Goal: Task Accomplishment & Management: Use online tool/utility

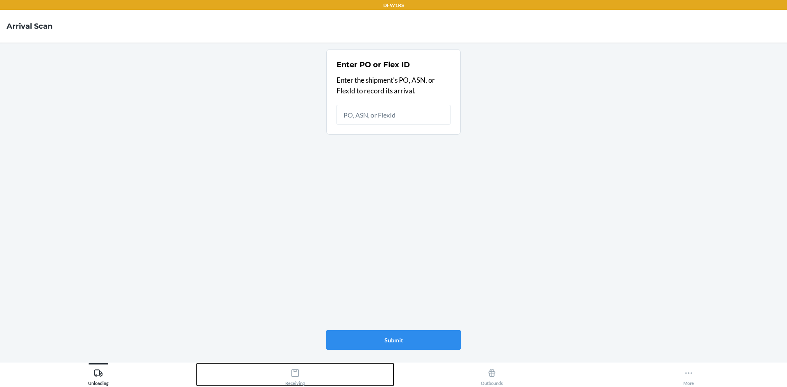
click at [301, 373] on div "Receiving" at bounding box center [295, 376] width 20 height 20
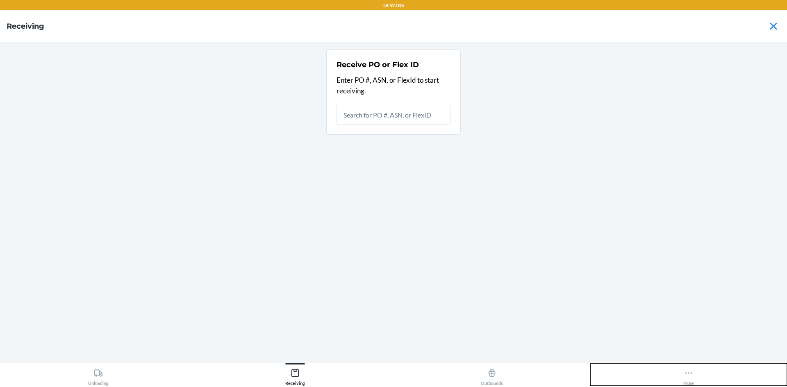
click at [686, 373] on icon at bounding box center [688, 374] width 7 height 2
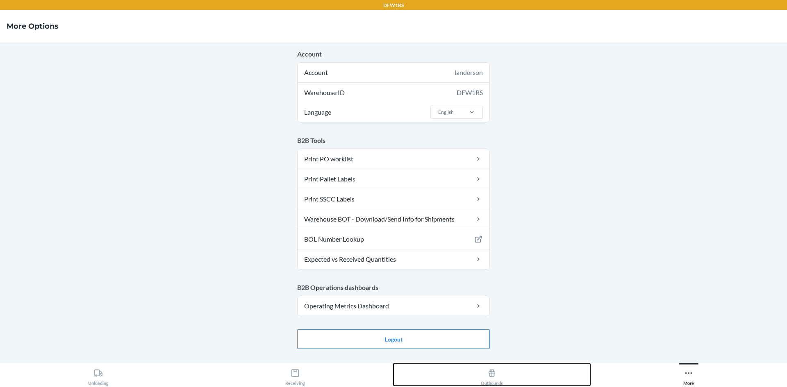
click at [483, 380] on div "Outbounds" at bounding box center [492, 376] width 22 height 20
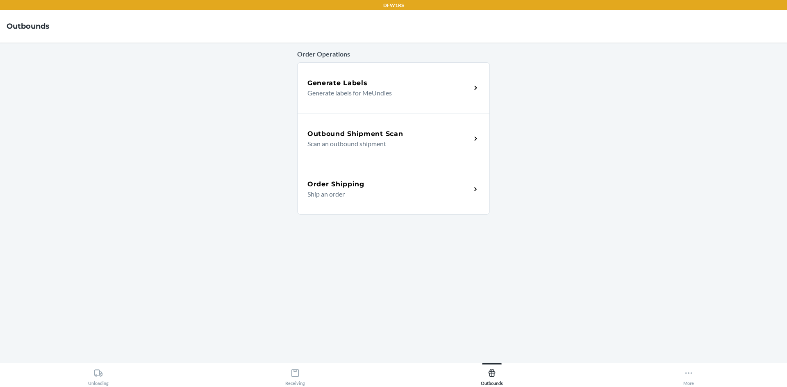
click at [416, 87] on div "Generate Labels" at bounding box center [389, 83] width 164 height 10
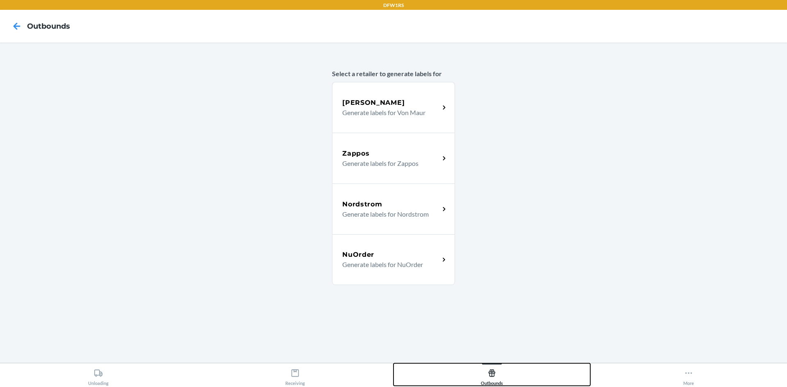
click at [491, 374] on icon at bounding box center [491, 373] width 9 height 9
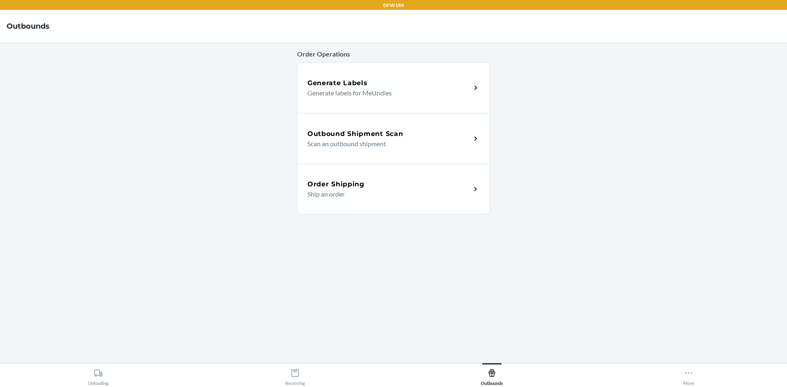
click at [398, 139] on h5 "Outbound Shipment Scan" at bounding box center [355, 134] width 96 height 10
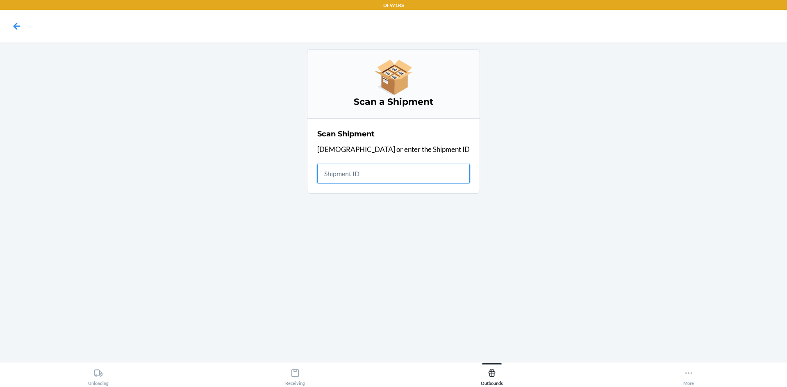
click at [377, 170] on input "text" at bounding box center [393, 174] width 152 height 20
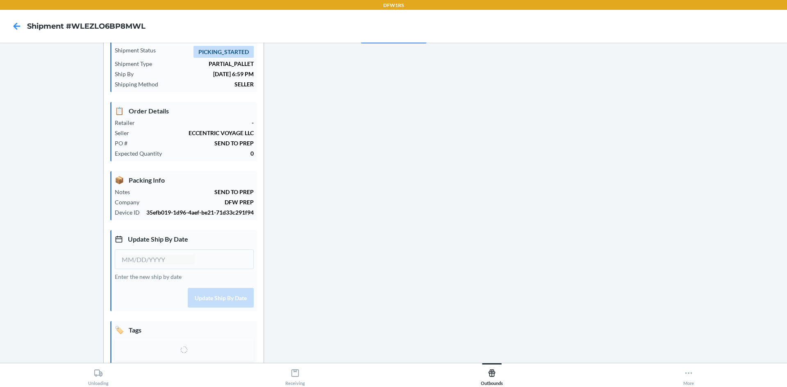
scroll to position [90, 0]
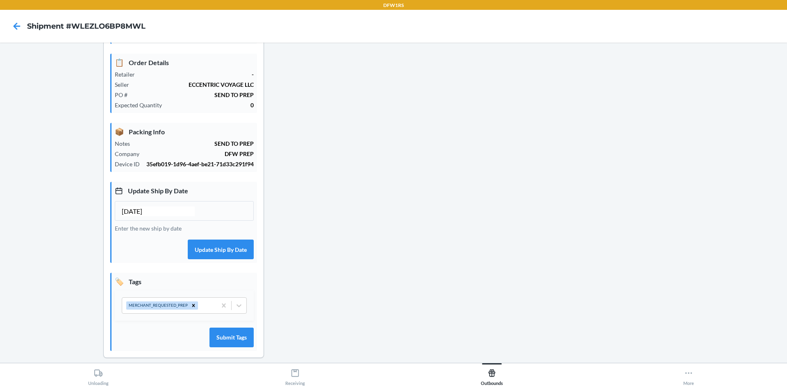
type input "[DATE]"
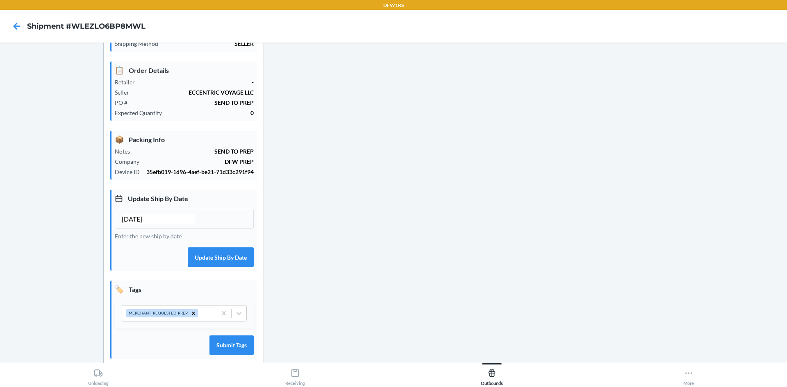
scroll to position [98, 0]
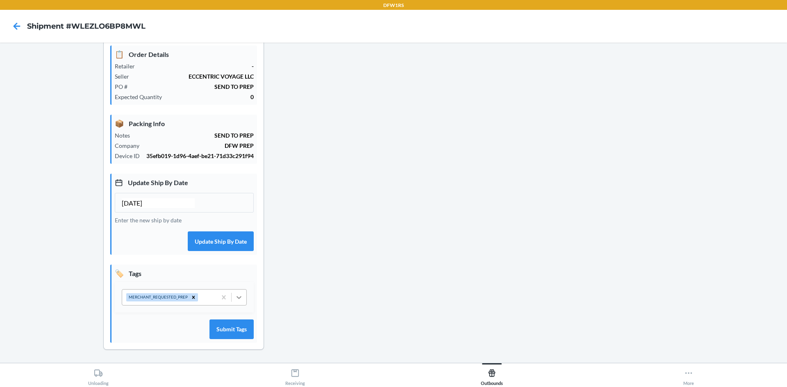
click at [235, 300] on icon at bounding box center [239, 297] width 8 height 8
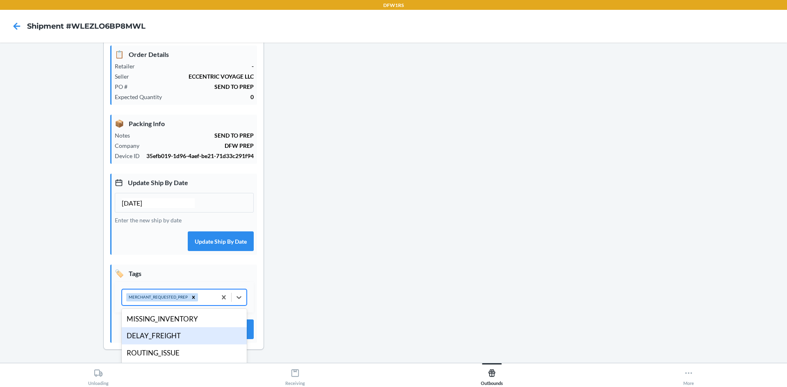
click at [202, 339] on div "DELAY_FREIGHT" at bounding box center [184, 336] width 125 height 17
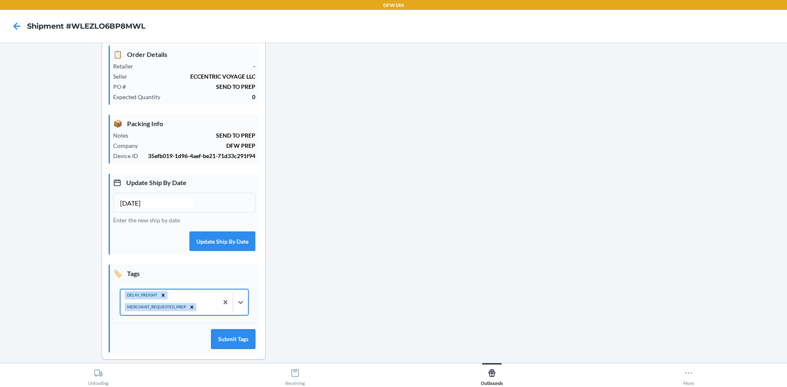
click at [226, 340] on button "Submit Tags" at bounding box center [233, 340] width 44 height 20
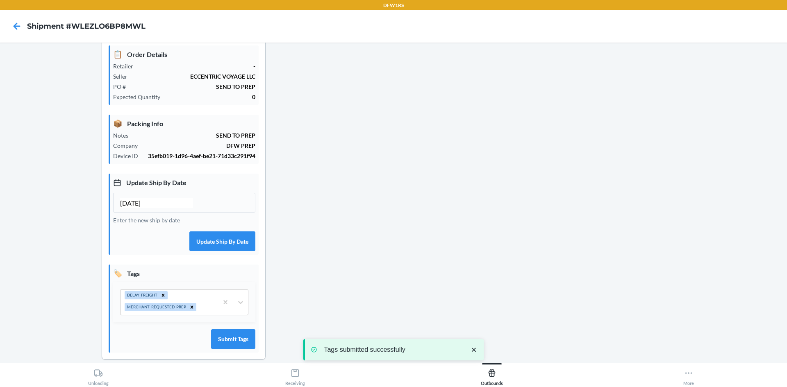
scroll to position [0, 0]
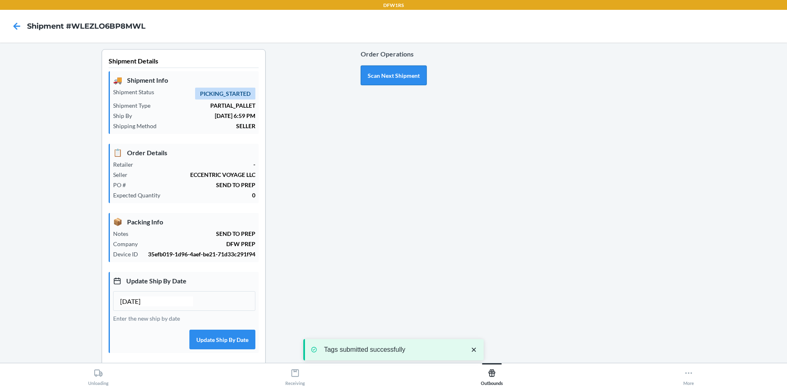
click at [386, 74] on button "Scan Next Shipment" at bounding box center [394, 76] width 66 height 20
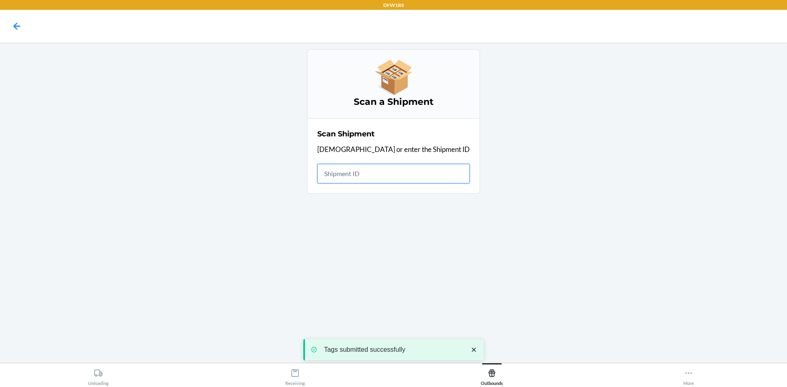
click at [403, 173] on input "text" at bounding box center [393, 174] width 152 height 20
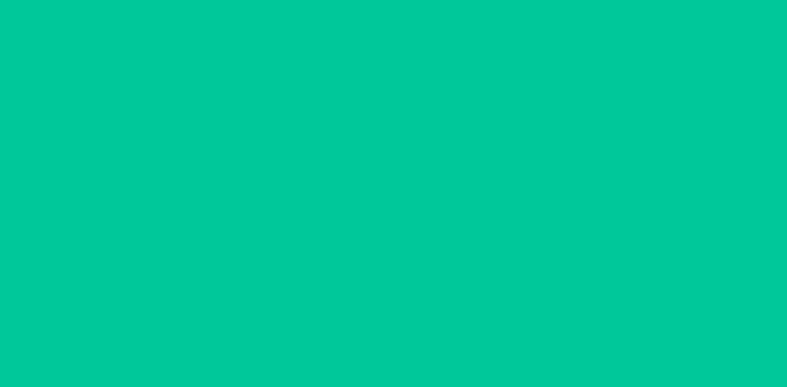
type input "[DATE]"
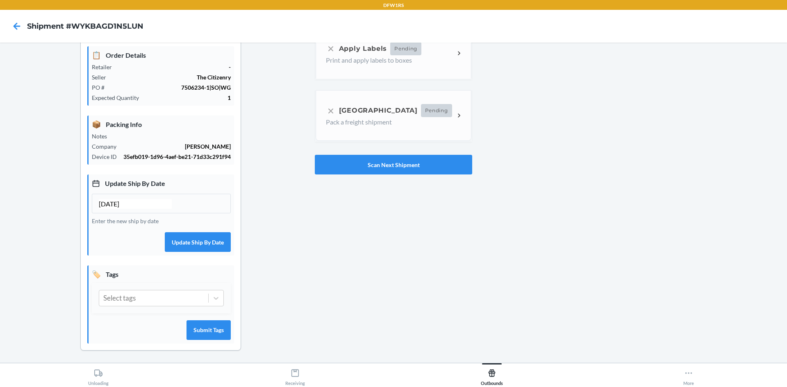
scroll to position [98, 0]
click at [173, 297] on div "Select tags" at bounding box center [153, 298] width 109 height 16
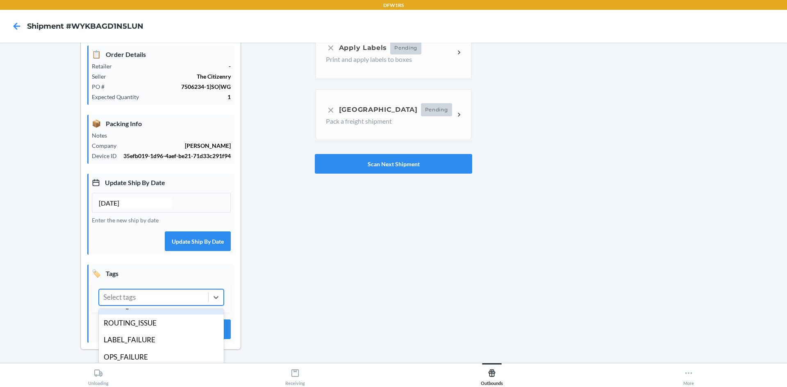
scroll to position [0, 0]
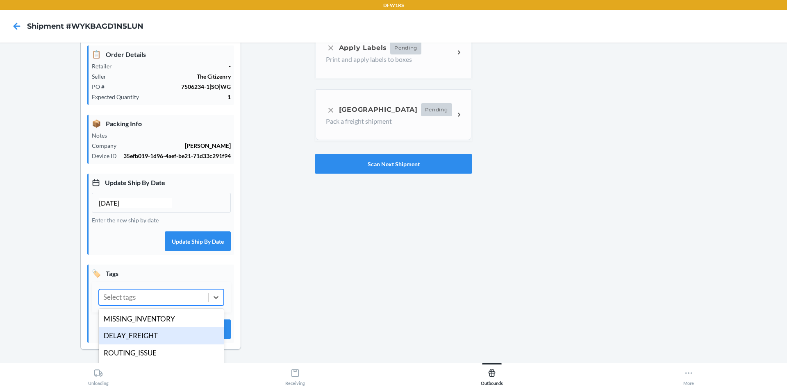
click at [177, 331] on div "DELAY_FREIGHT" at bounding box center [161, 336] width 125 height 17
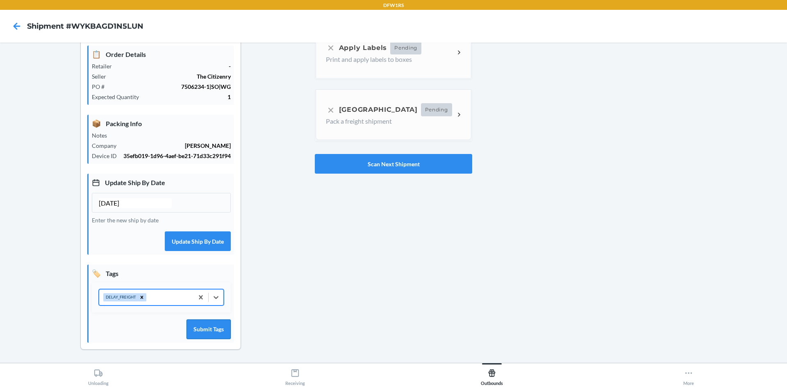
click at [201, 331] on button "Submit Tags" at bounding box center [209, 330] width 44 height 20
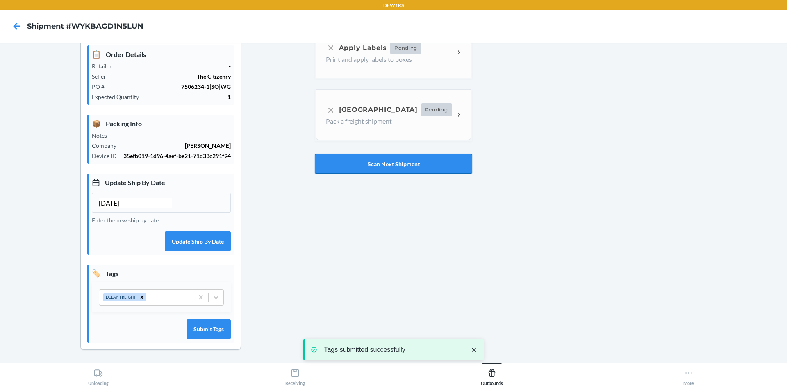
click at [443, 169] on button "Scan Next Shipment" at bounding box center [393, 164] width 157 height 20
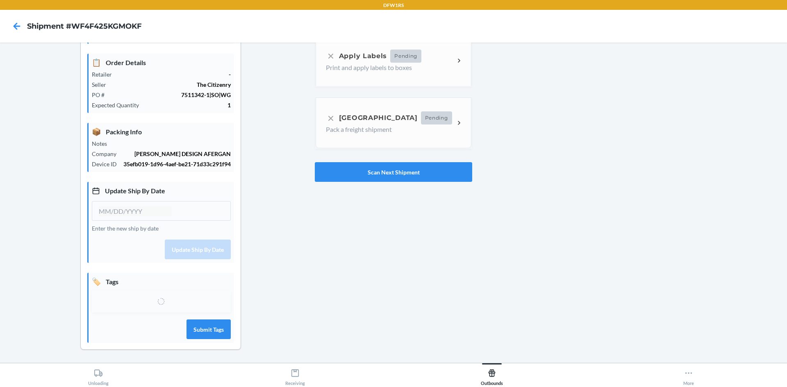
type input "[DATE]"
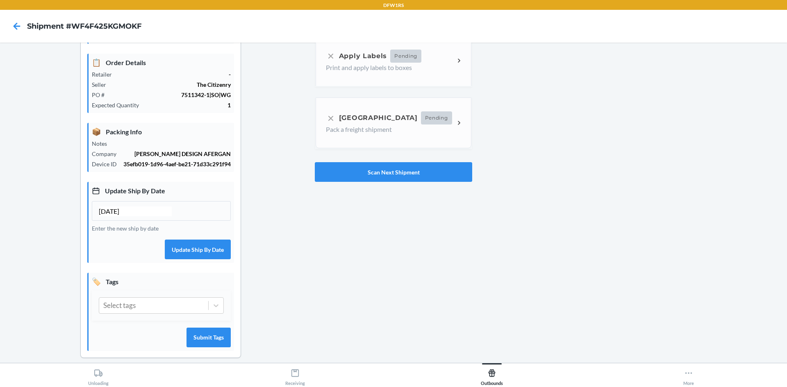
scroll to position [98, 0]
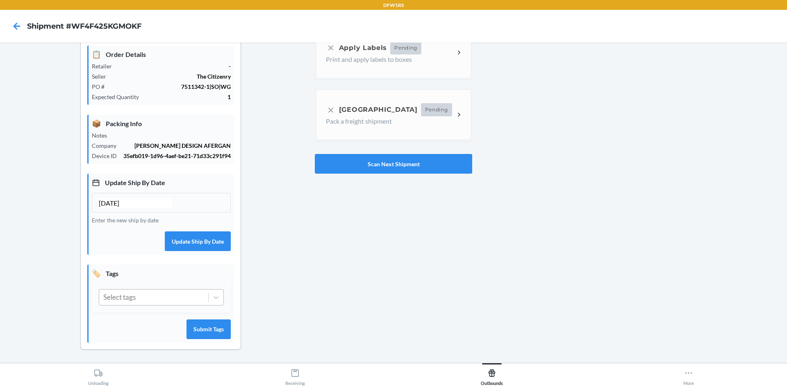
click at [184, 300] on div "Select tags" at bounding box center [153, 298] width 109 height 16
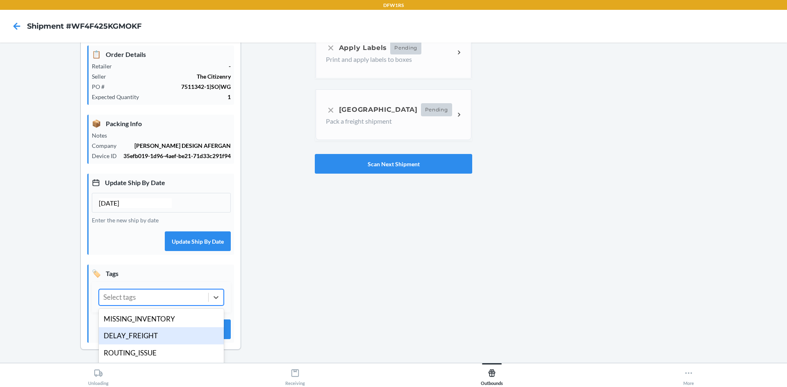
click at [178, 333] on div "DELAY_FREIGHT" at bounding box center [161, 336] width 125 height 17
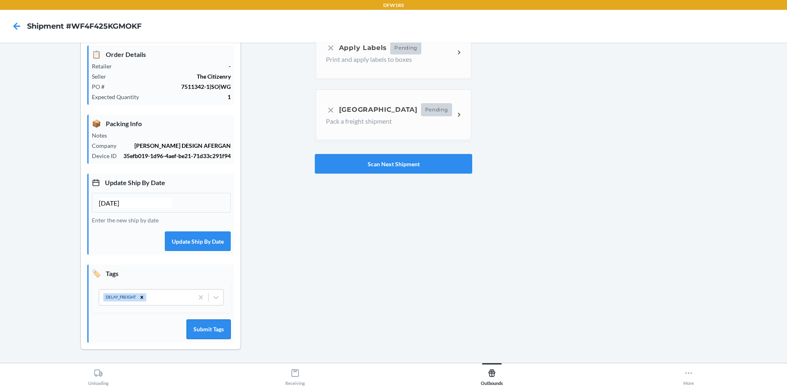
click at [219, 333] on button "Submit Tags" at bounding box center [209, 330] width 44 height 20
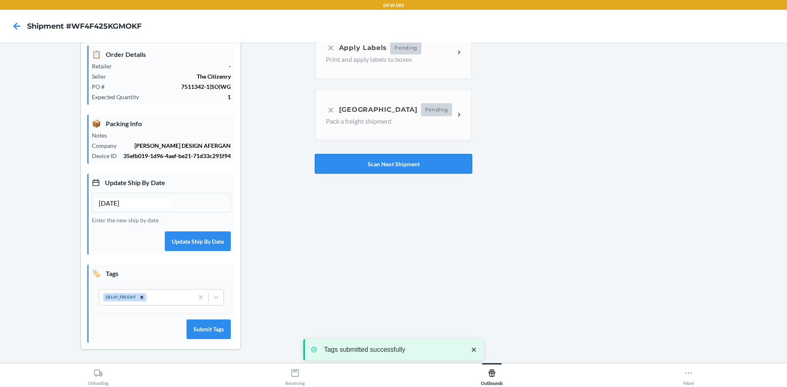
click at [384, 167] on button "Scan Next Shipment" at bounding box center [393, 164] width 157 height 20
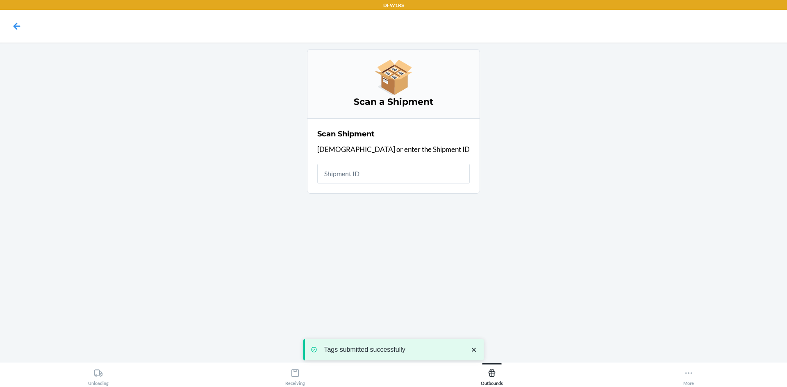
scroll to position [0, 0]
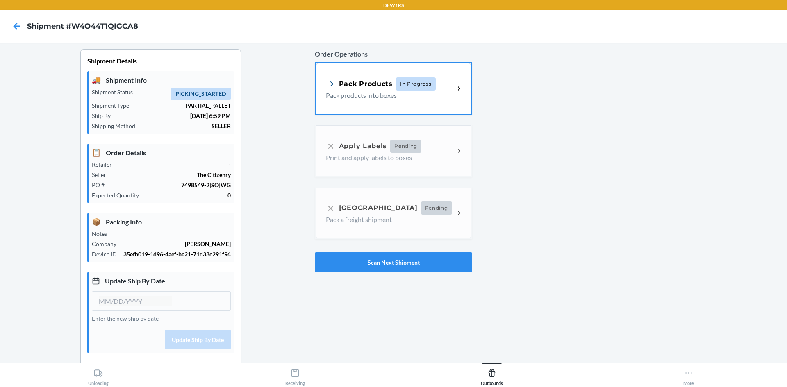
type input "[DATE]"
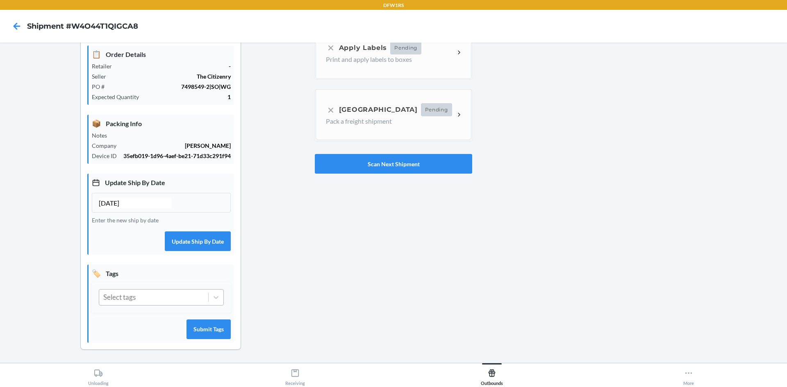
click at [197, 303] on div "Select tags" at bounding box center [153, 298] width 109 height 16
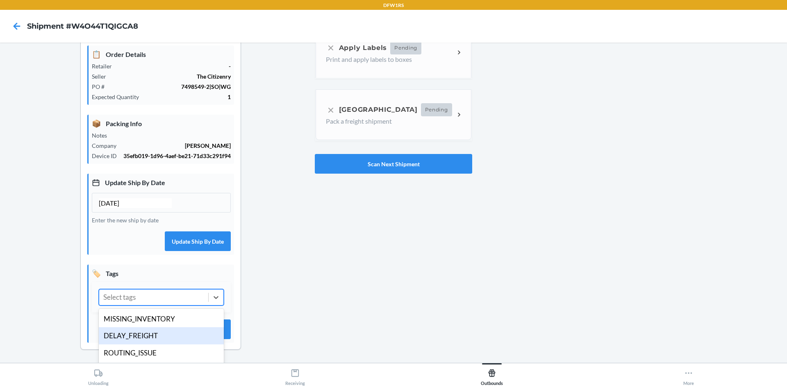
click at [185, 331] on div "DELAY_FREIGHT" at bounding box center [161, 336] width 125 height 17
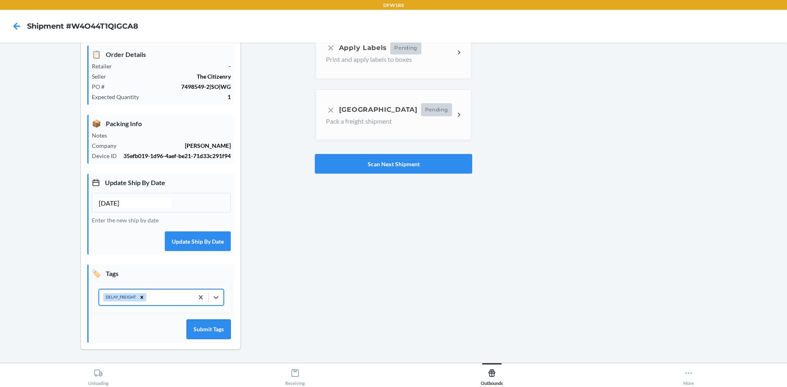
click at [229, 333] on button "Submit Tags" at bounding box center [209, 330] width 44 height 20
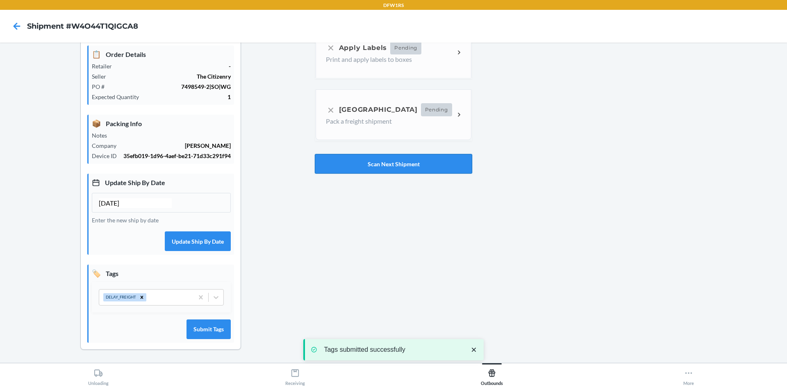
click at [387, 161] on button "Scan Next Shipment" at bounding box center [393, 164] width 157 height 20
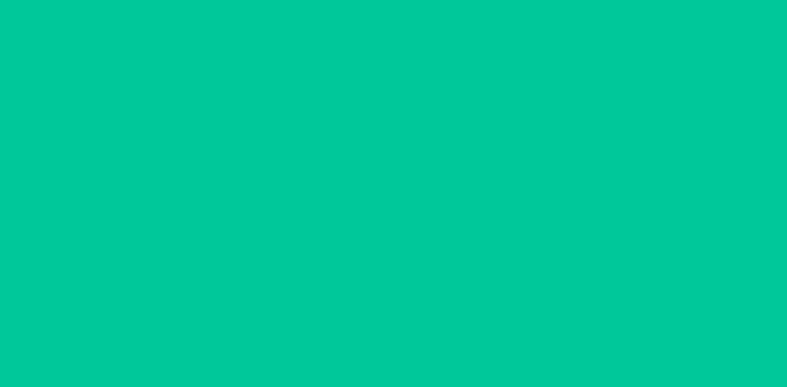
type input "[DATE]"
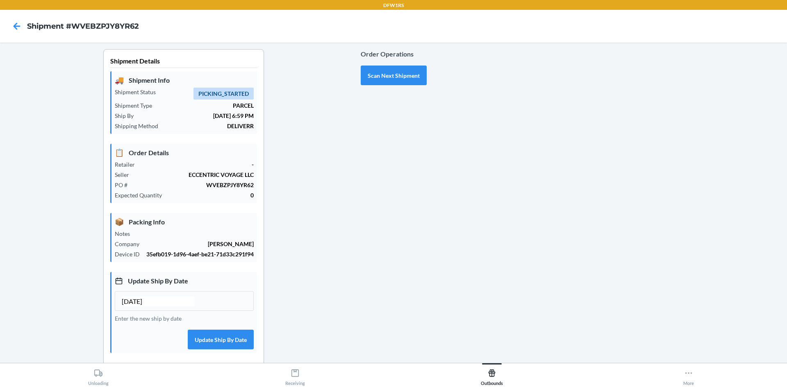
scroll to position [98, 0]
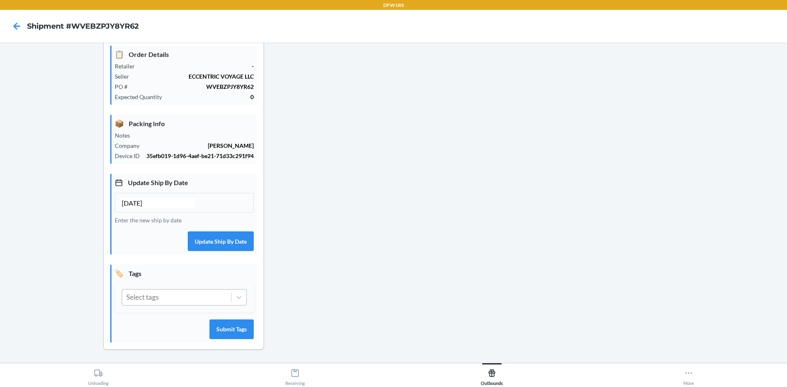
click at [195, 299] on div "Select tags" at bounding box center [176, 298] width 109 height 16
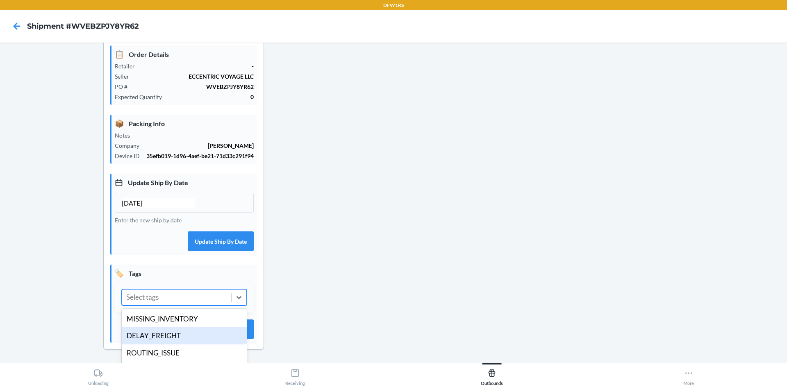
click at [189, 332] on div "DELAY_FREIGHT" at bounding box center [184, 336] width 125 height 17
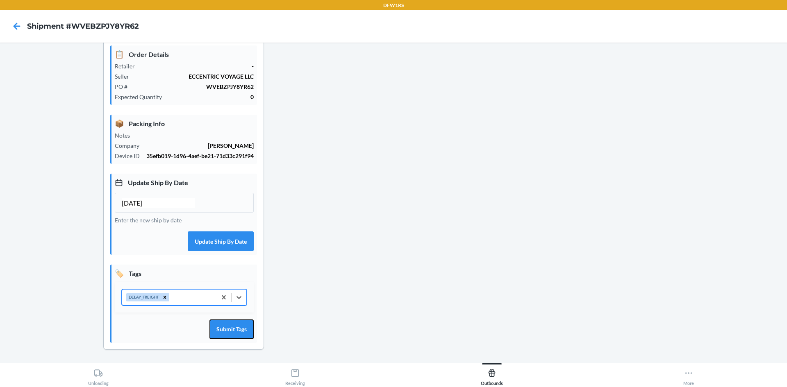
click at [222, 332] on button "Submit Tags" at bounding box center [231, 330] width 44 height 20
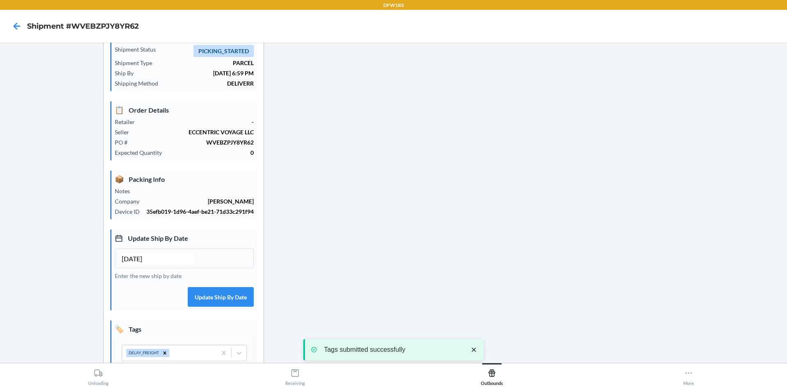
scroll to position [0, 0]
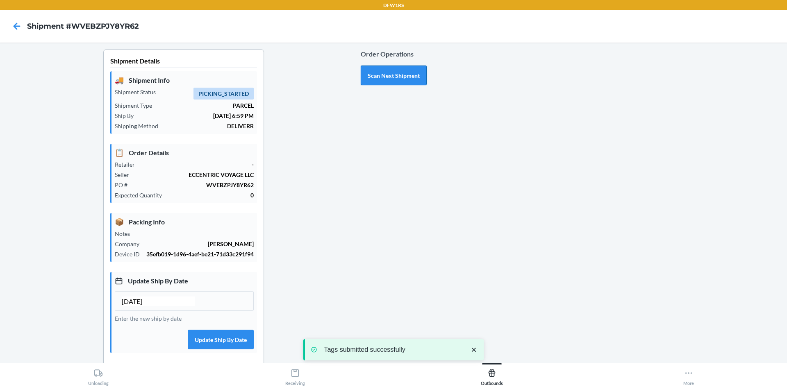
click at [398, 76] on button "Scan Next Shipment" at bounding box center [394, 76] width 66 height 20
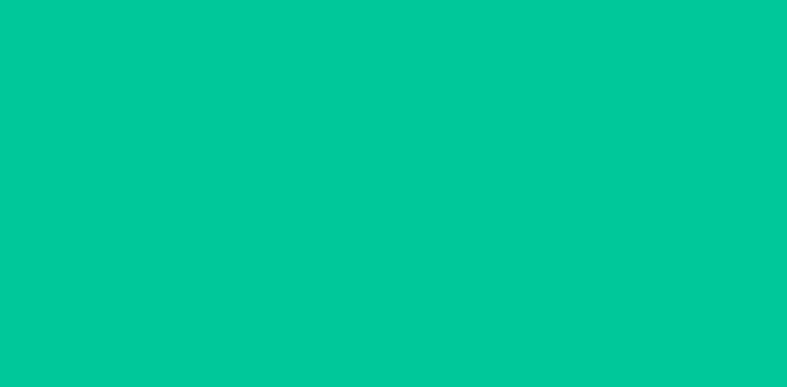
type input "[DATE]"
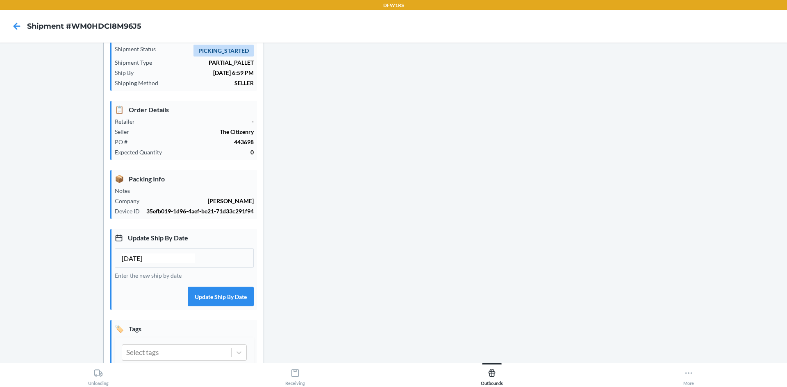
scroll to position [98, 0]
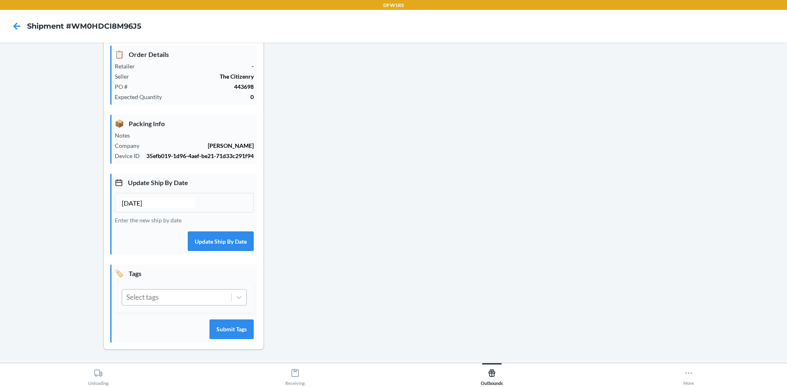
click at [180, 304] on div "Select tags" at bounding box center [176, 298] width 109 height 16
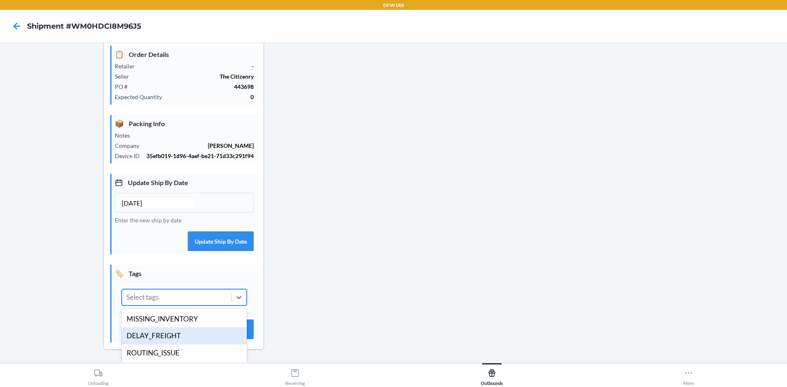
click at [181, 332] on div "DELAY_FREIGHT" at bounding box center [184, 336] width 125 height 17
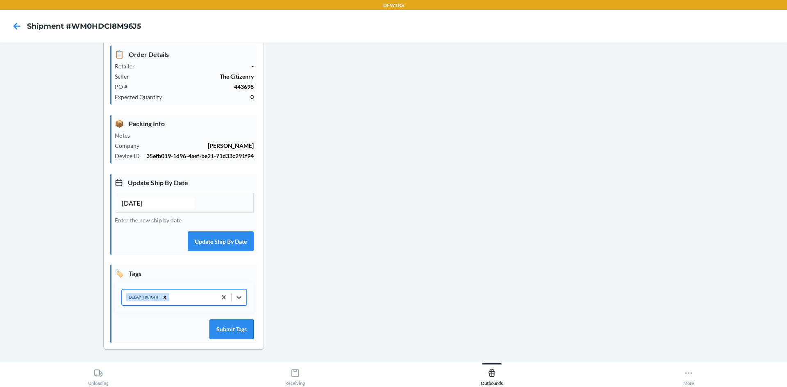
click at [236, 334] on button "Submit Tags" at bounding box center [231, 330] width 44 height 20
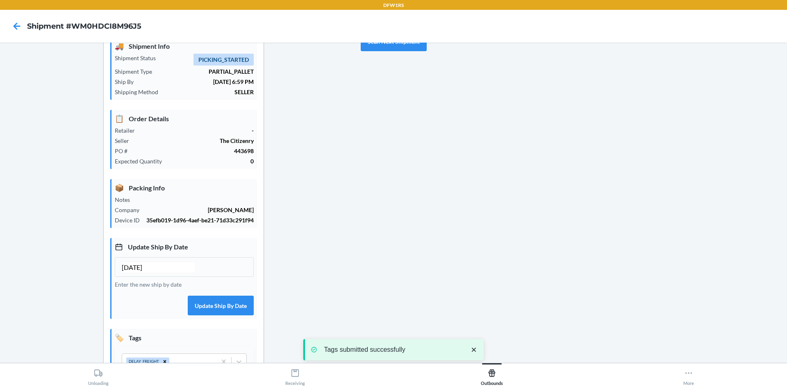
scroll to position [0, 0]
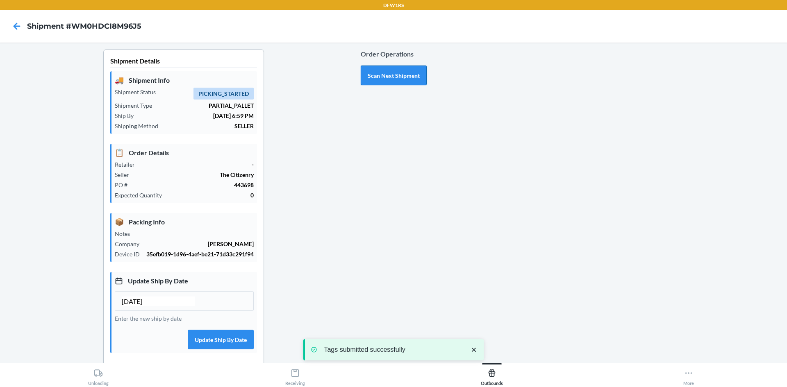
click at [391, 77] on button "Scan Next Shipment" at bounding box center [394, 76] width 66 height 20
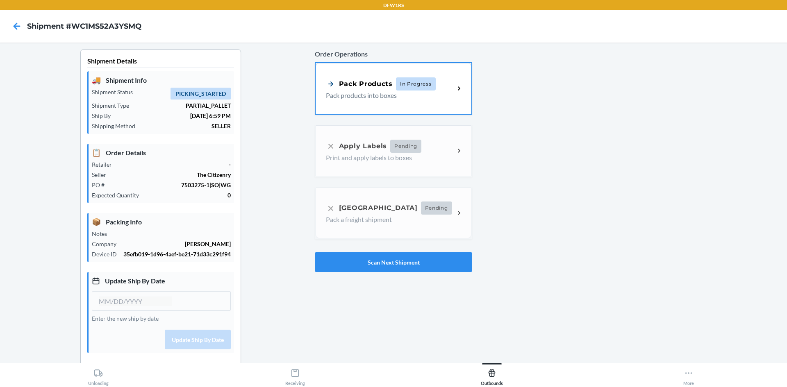
type input "[DATE]"
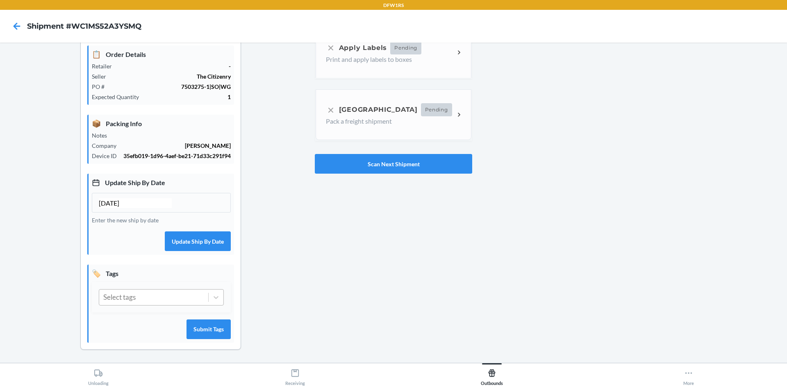
click at [165, 300] on div "Select tags" at bounding box center [153, 298] width 109 height 16
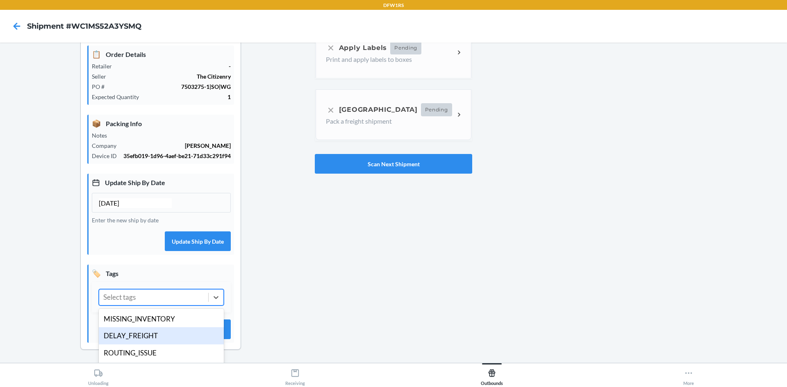
click at [165, 335] on div "DELAY_FREIGHT" at bounding box center [161, 336] width 125 height 17
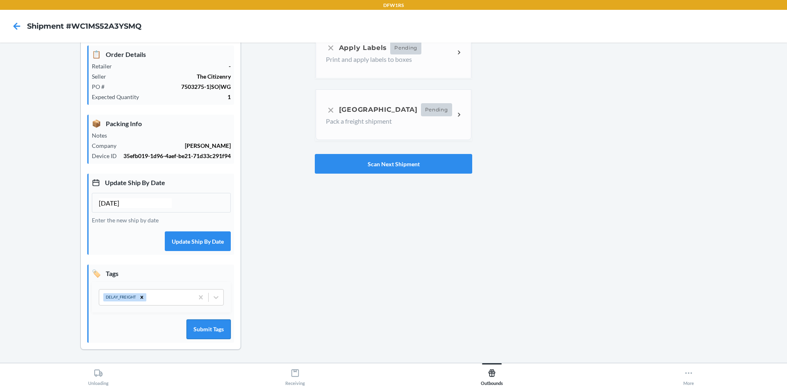
click at [204, 331] on button "Submit Tags" at bounding box center [209, 330] width 44 height 20
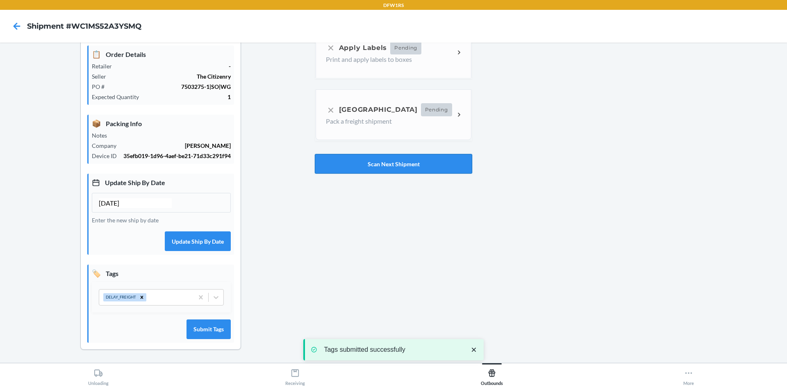
click at [388, 169] on button "Scan Next Shipment" at bounding box center [393, 164] width 157 height 20
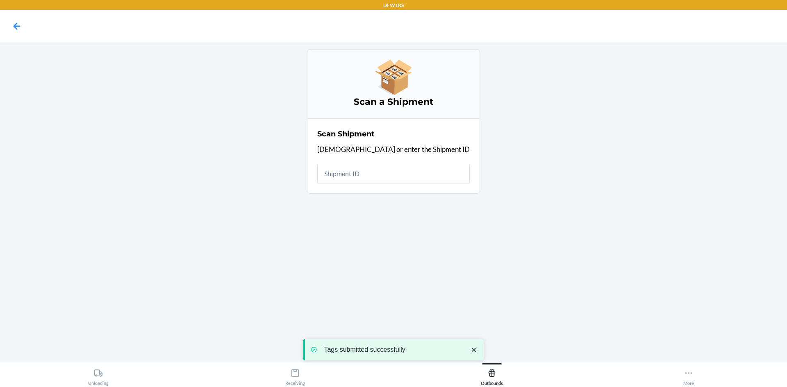
scroll to position [0, 0]
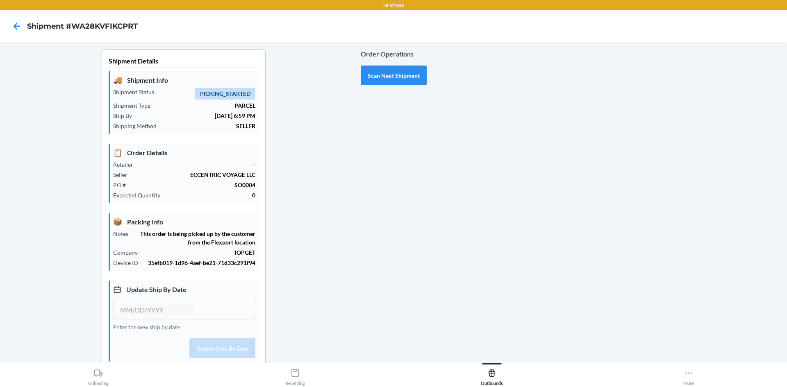
type input "[DATE]"
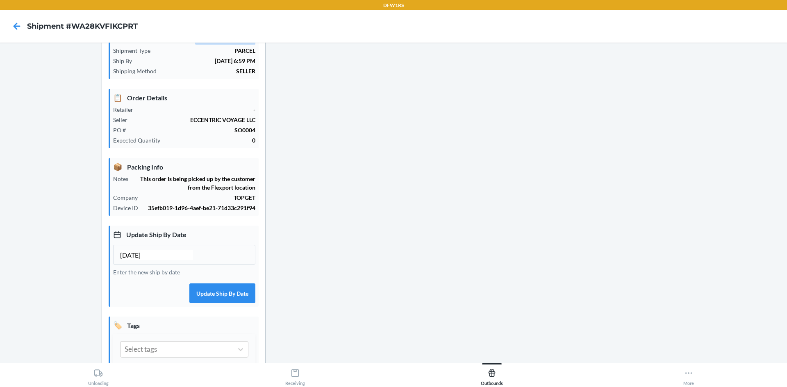
scroll to position [107, 0]
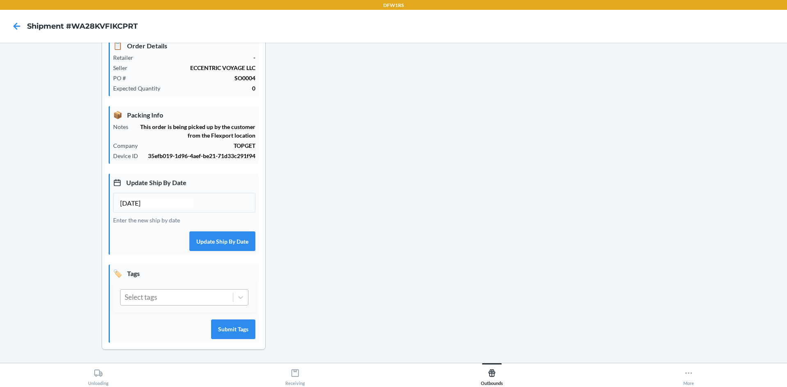
click at [172, 301] on div "Select tags" at bounding box center [177, 298] width 112 height 16
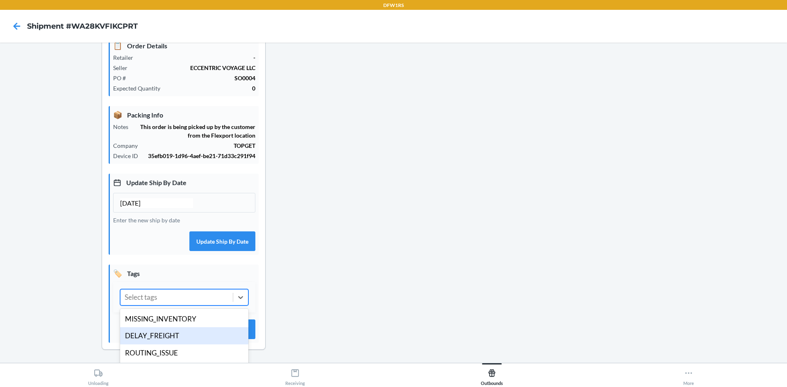
click at [173, 332] on div "DELAY_FREIGHT" at bounding box center [184, 336] width 128 height 17
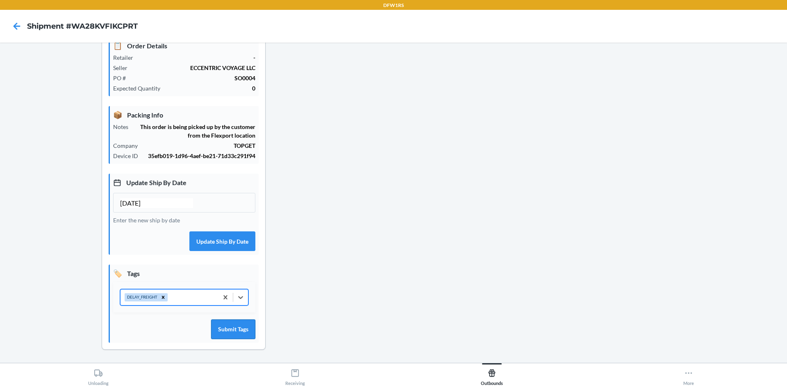
click at [215, 328] on button "Submit Tags" at bounding box center [233, 330] width 44 height 20
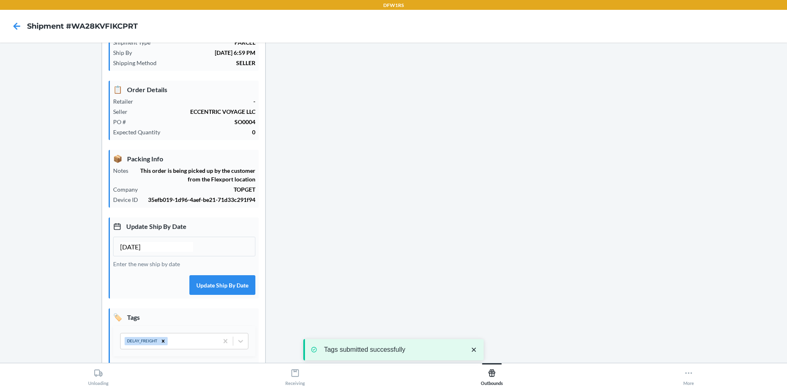
scroll to position [0, 0]
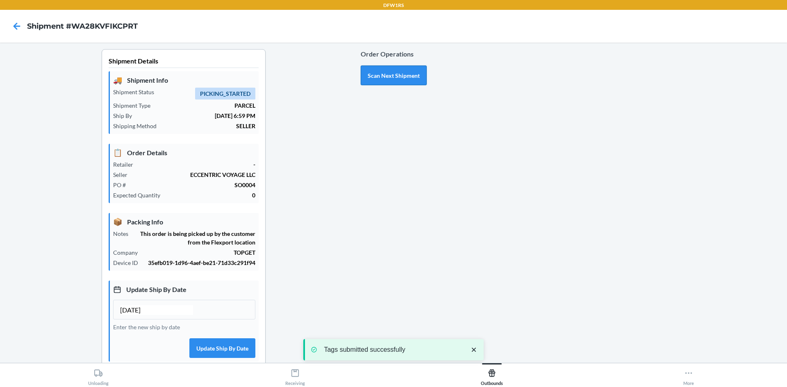
click at [399, 80] on button "Scan Next Shipment" at bounding box center [394, 76] width 66 height 20
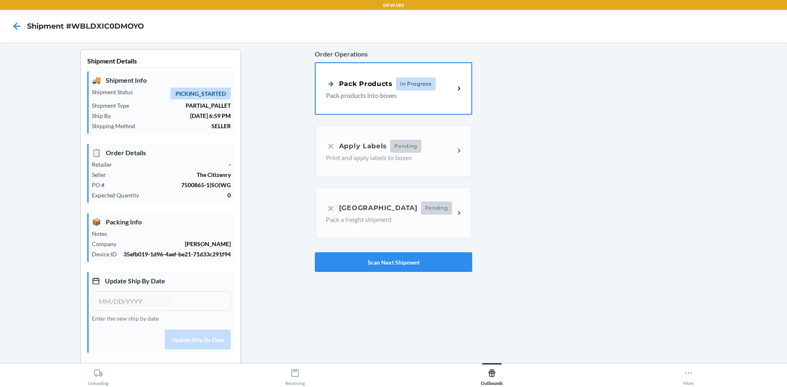
type input "[DATE]"
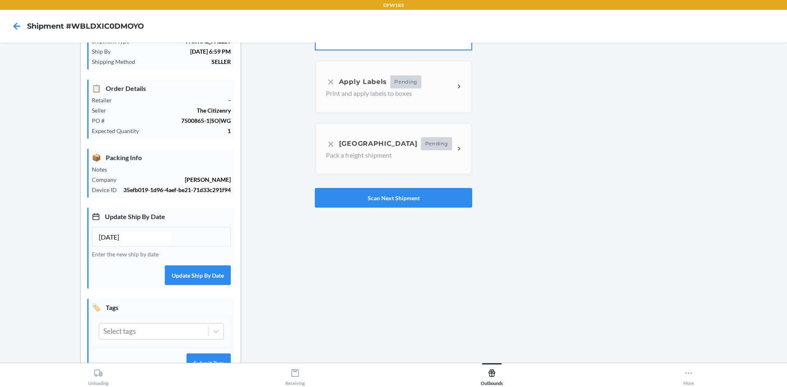
scroll to position [98, 0]
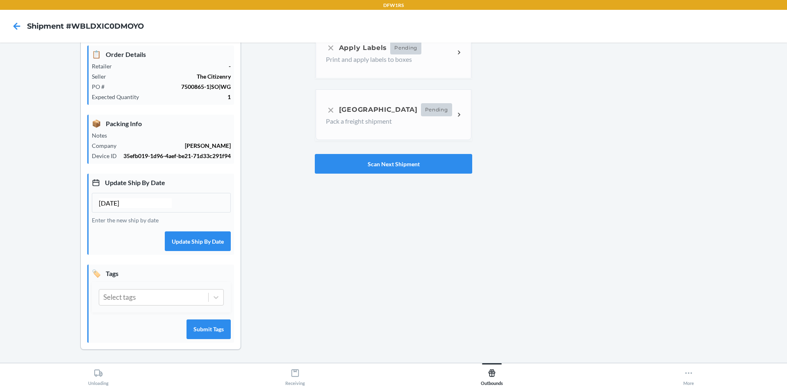
click at [166, 312] on div "Select tags" at bounding box center [161, 297] width 139 height 30
click at [172, 299] on div "Select tags" at bounding box center [153, 298] width 109 height 16
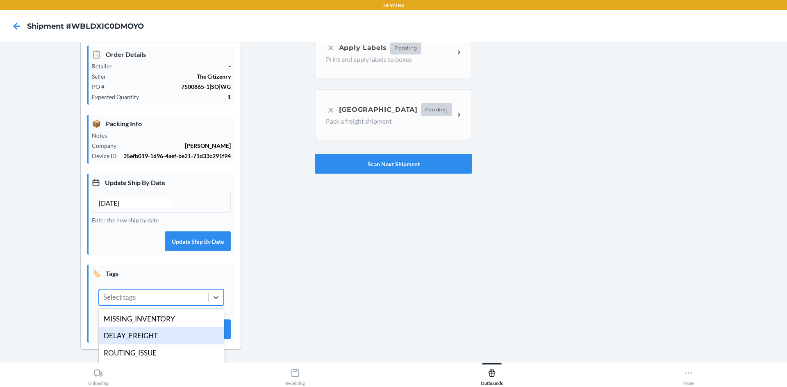
click at [169, 330] on div "DELAY_FREIGHT" at bounding box center [161, 336] width 125 height 17
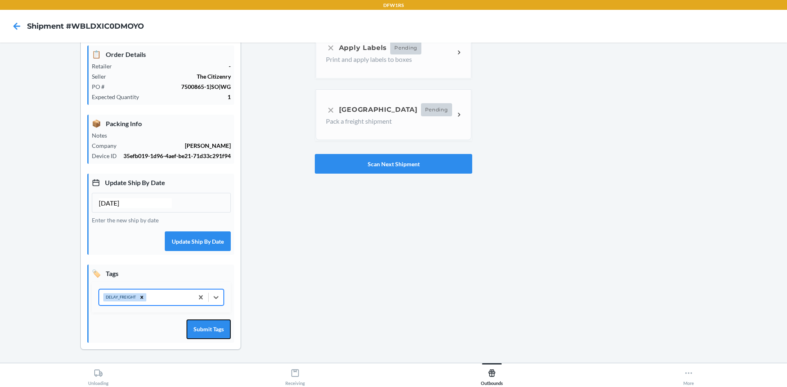
click at [192, 330] on button "Submit Tags" at bounding box center [209, 330] width 44 height 20
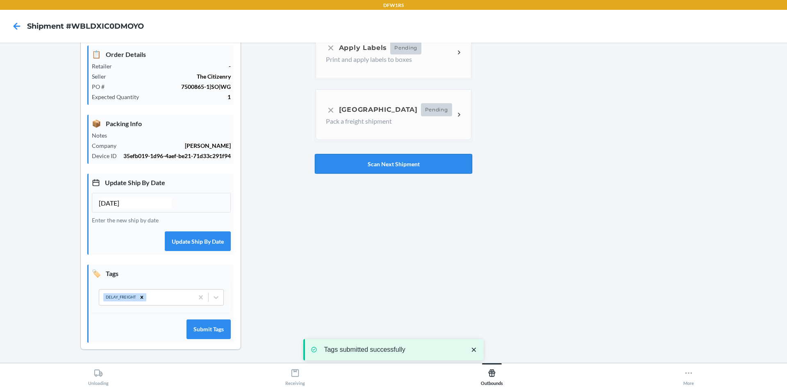
click at [391, 169] on button "Scan Next Shipment" at bounding box center [393, 164] width 157 height 20
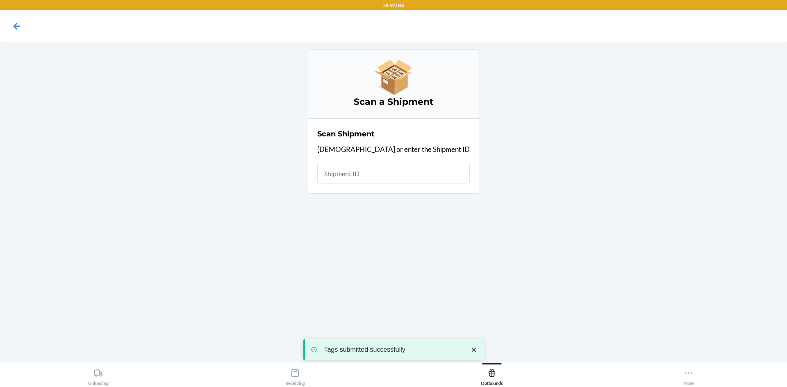
scroll to position [0, 0]
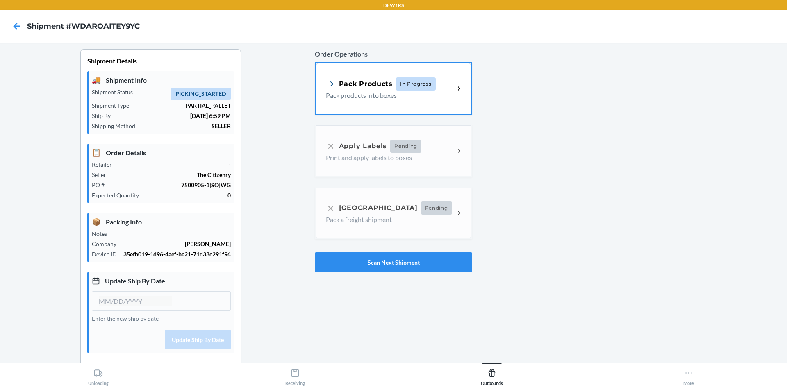
type input "[DATE]"
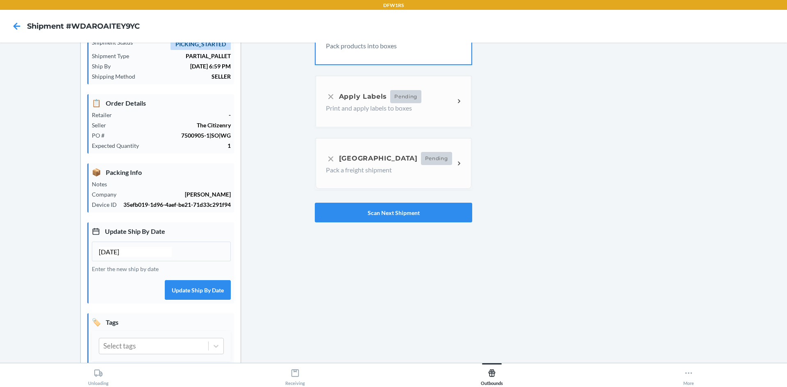
scroll to position [98, 0]
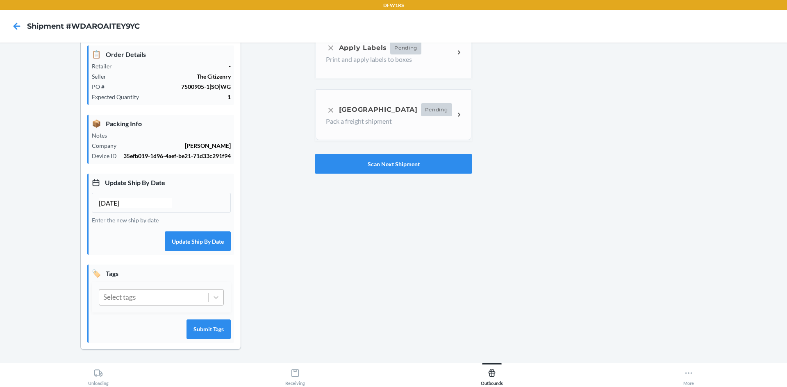
click at [181, 297] on div "Select tags" at bounding box center [153, 298] width 109 height 16
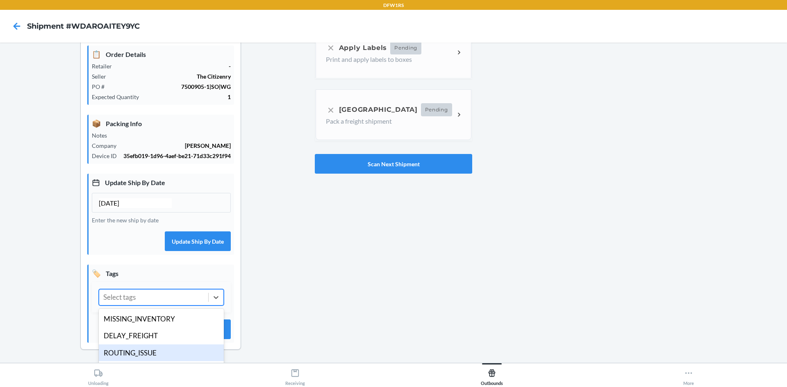
click at [171, 346] on div "ROUTING_ISSUE" at bounding box center [161, 353] width 125 height 17
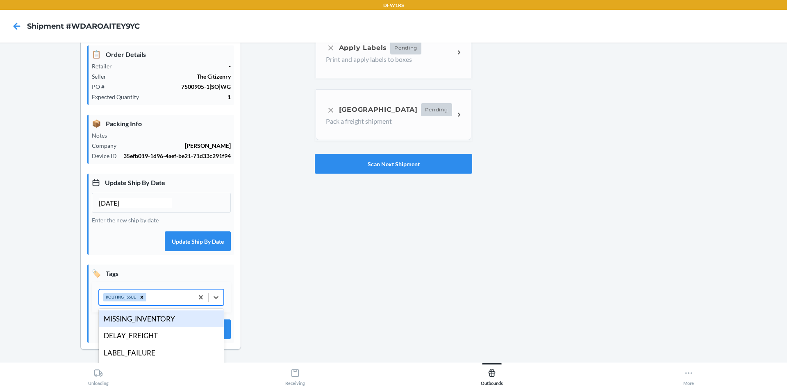
click at [172, 302] on div "ROUTING_ISSUE" at bounding box center [146, 298] width 94 height 16
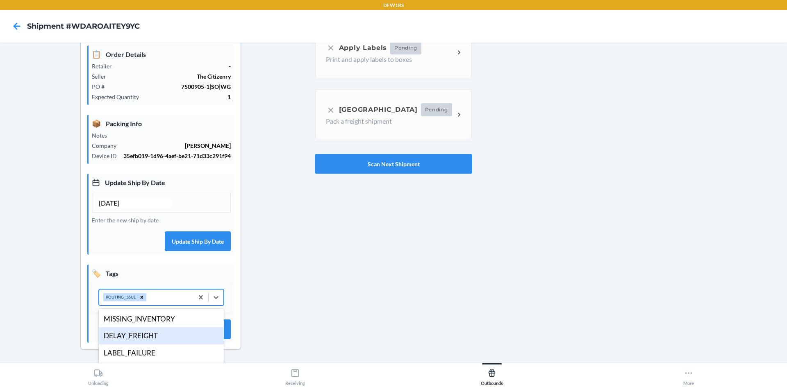
click at [169, 337] on div "DELAY_FREIGHT" at bounding box center [161, 336] width 125 height 17
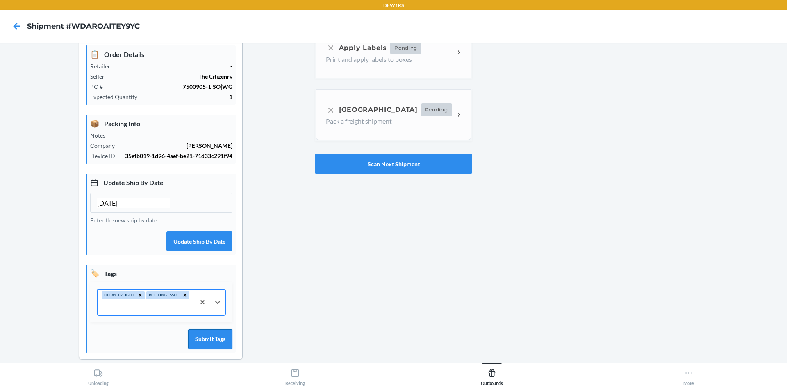
click at [196, 331] on button "Submit Tags" at bounding box center [210, 340] width 44 height 20
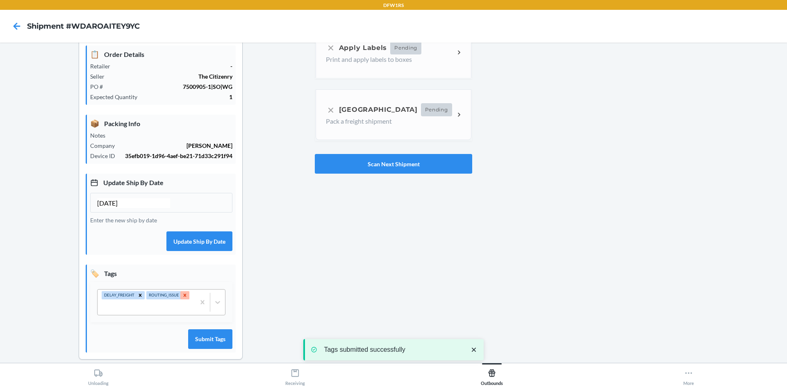
click at [187, 295] on icon at bounding box center [185, 295] width 3 height 3
click at [203, 341] on div "🏷️ Tags DELAY_FREIGHT Submit Tags" at bounding box center [160, 304] width 147 height 78
click at [205, 335] on button "Submit Tags" at bounding box center [209, 330] width 44 height 20
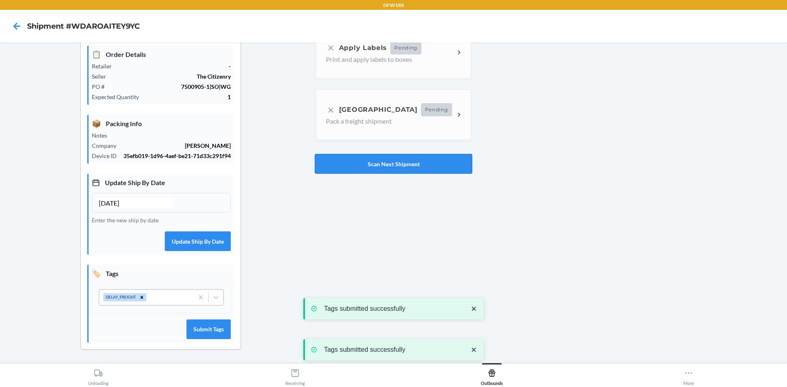
click at [387, 171] on button "Scan Next Shipment" at bounding box center [393, 164] width 157 height 20
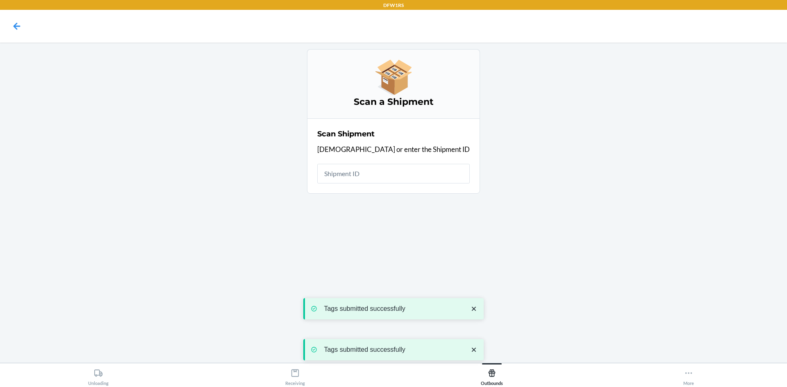
scroll to position [0, 0]
